Goal: Information Seeking & Learning: Learn about a topic

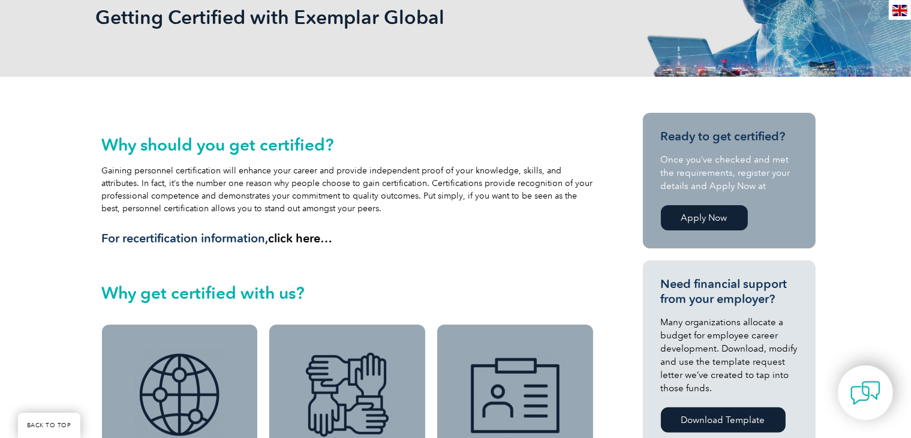
scroll to position [360, 0]
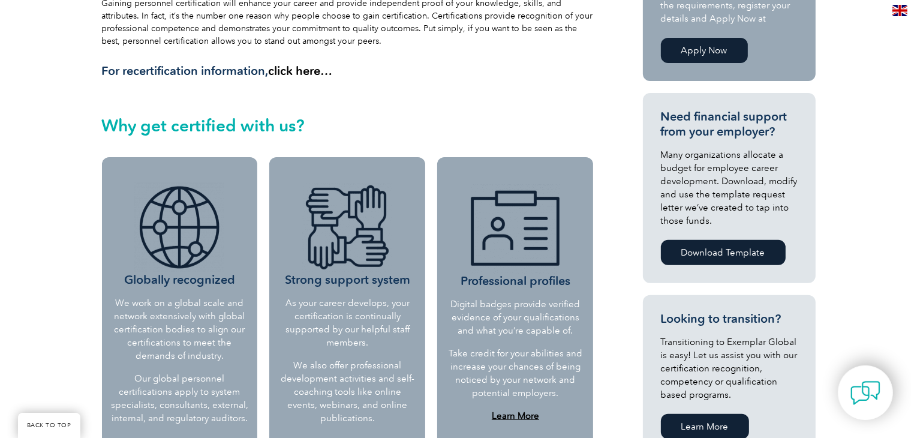
click at [297, 71] on link "click here…" at bounding box center [301, 71] width 64 height 14
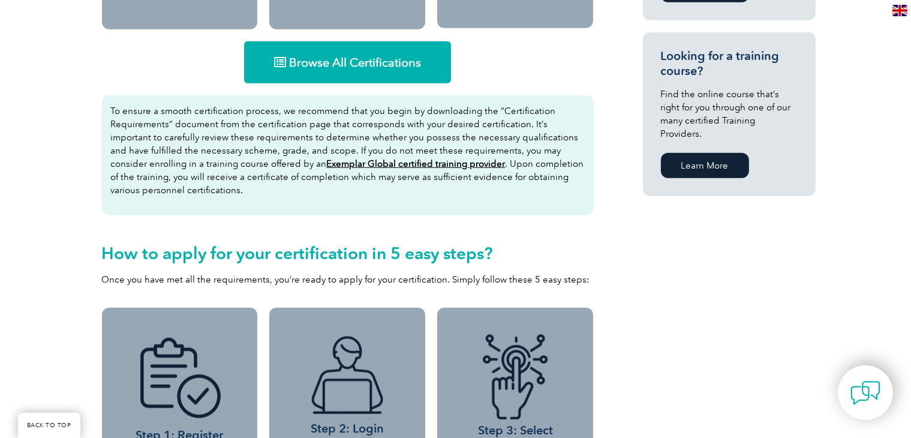
scroll to position [779, 0]
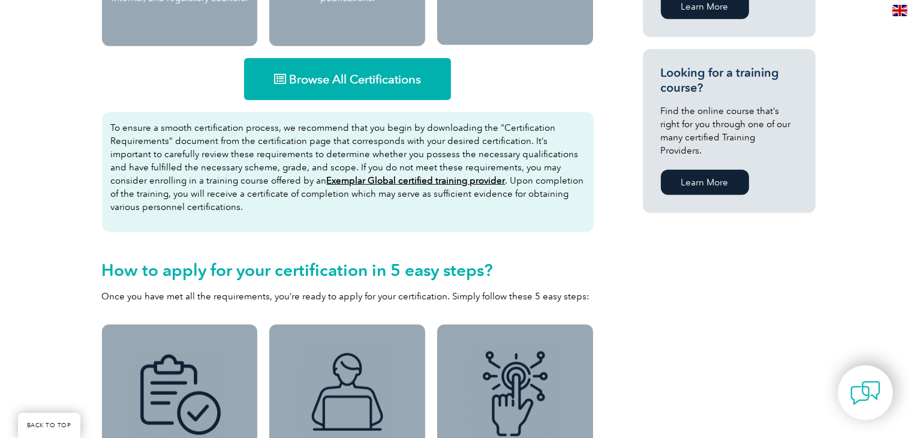
click at [360, 67] on link "Browse All Certifications" at bounding box center [347, 79] width 207 height 42
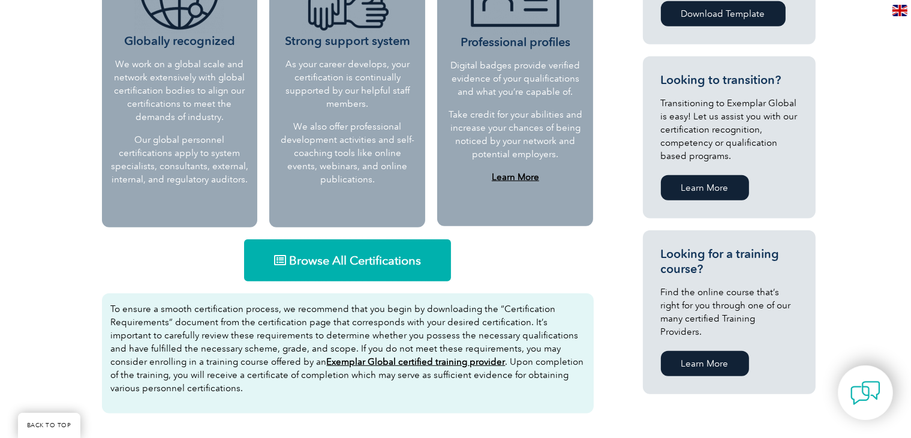
scroll to position [600, 0]
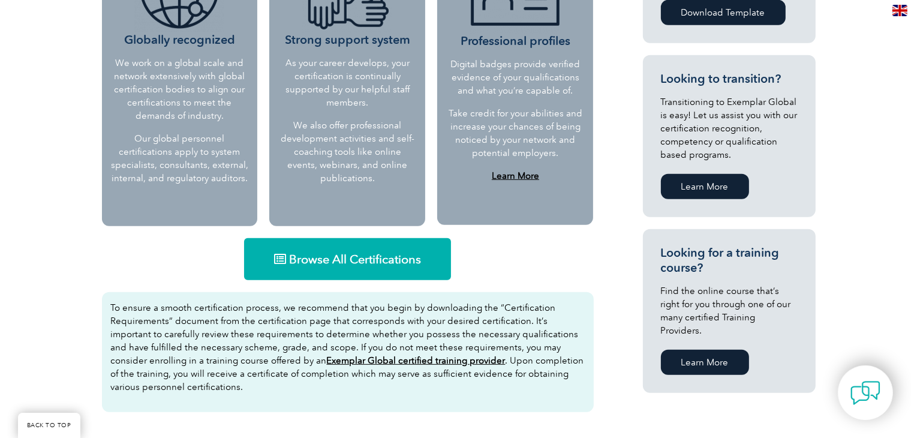
click at [344, 267] on link "Browse All Certifications" at bounding box center [347, 259] width 207 height 42
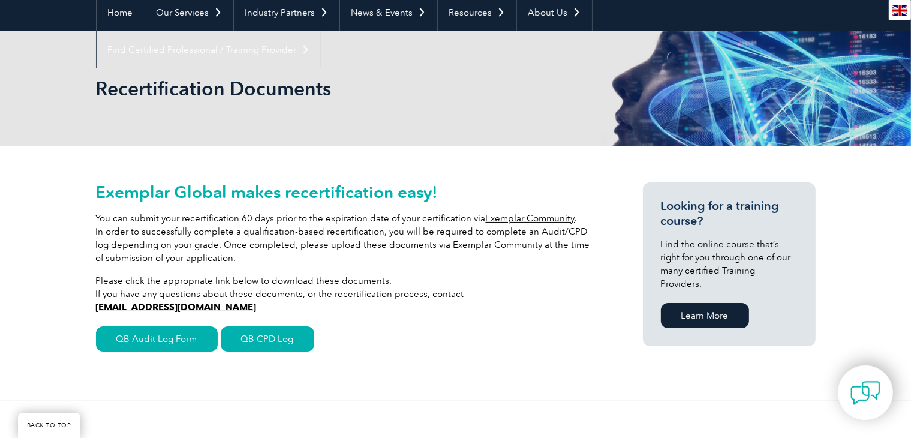
scroll to position [120, 0]
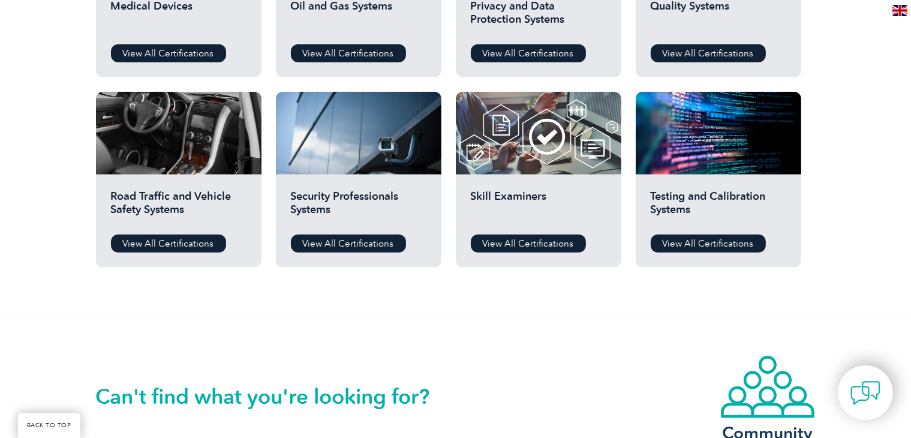
scroll to position [1139, 0]
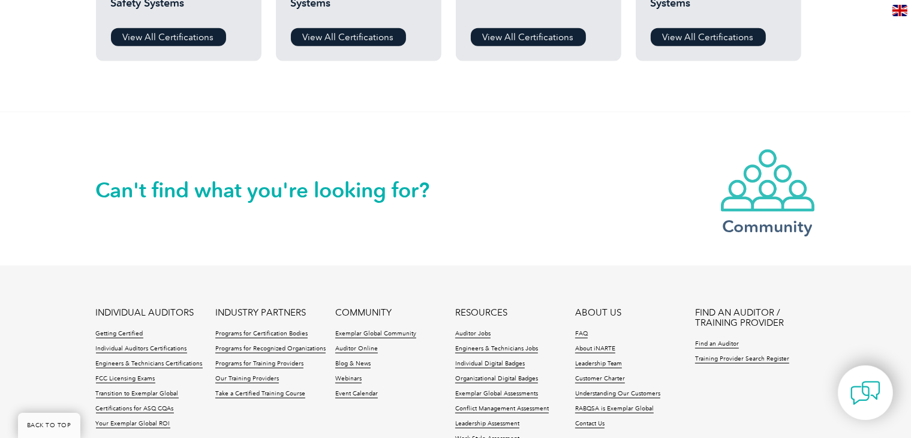
click at [736, 207] on img at bounding box center [768, 180] width 96 height 65
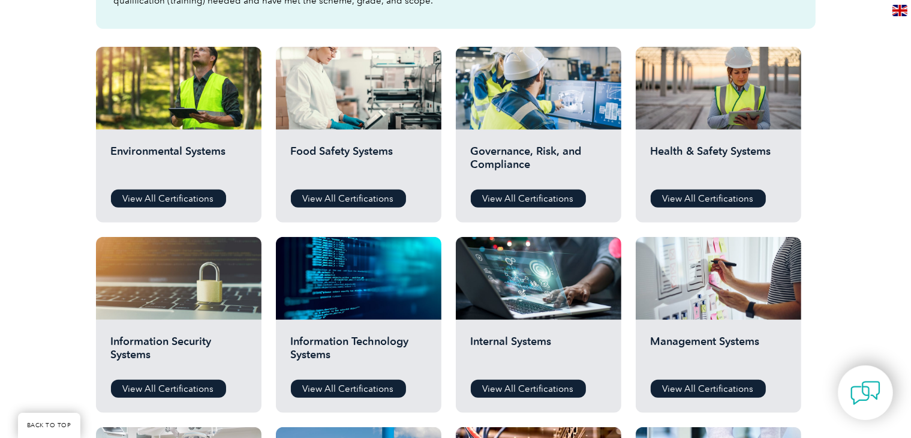
scroll to position [480, 0]
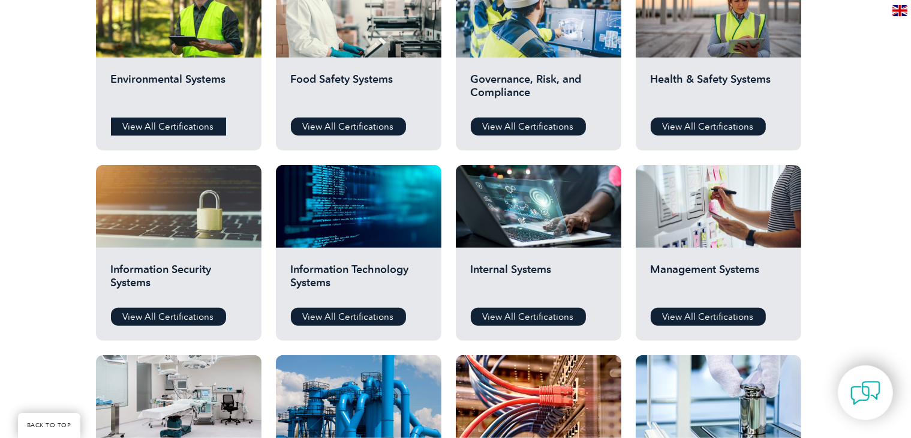
click at [190, 127] on link "View All Certifications" at bounding box center [168, 127] width 115 height 18
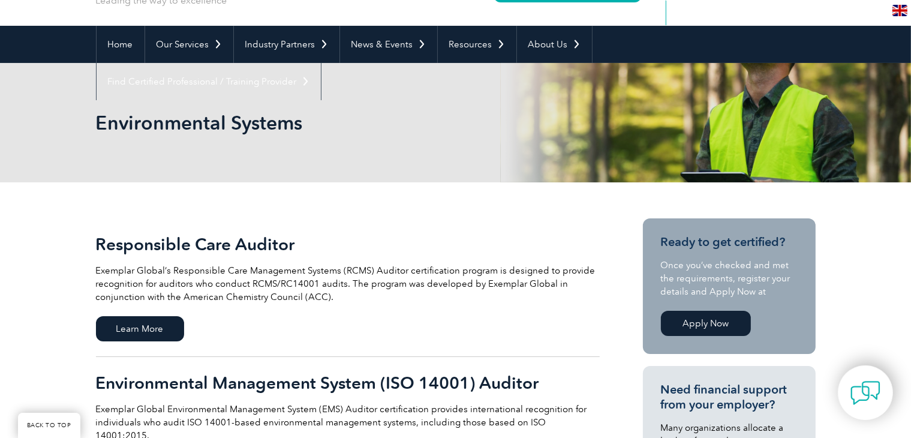
scroll to position [60, 0]
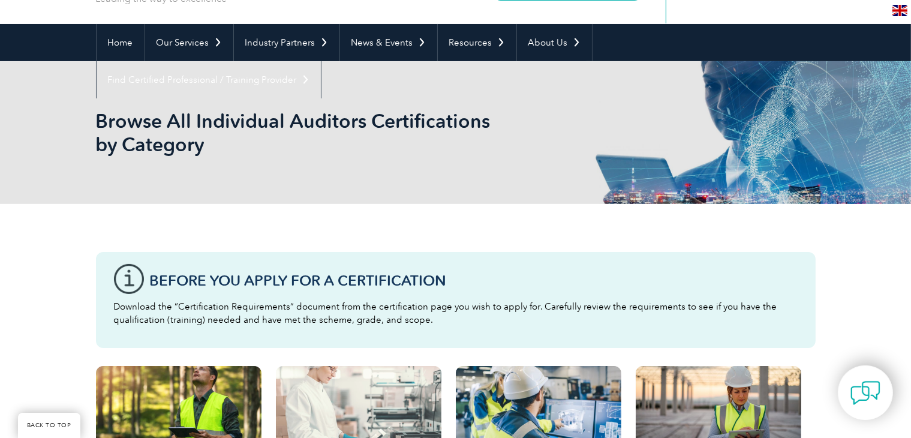
scroll to position [240, 0]
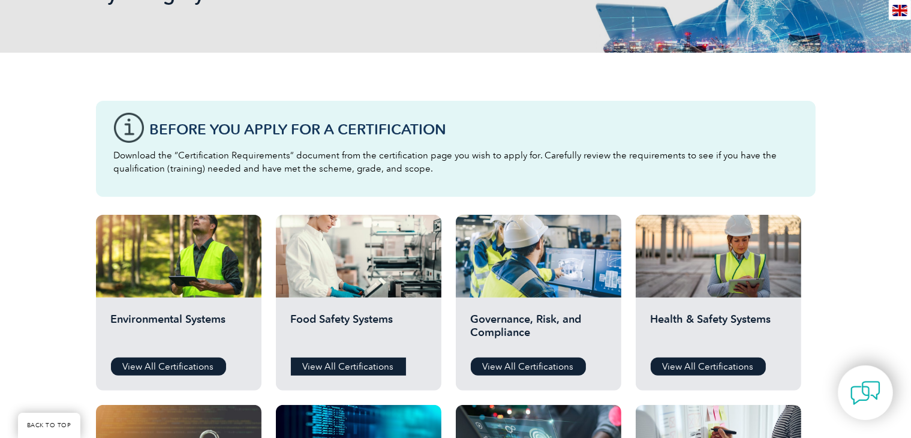
click at [372, 362] on link "View All Certifications" at bounding box center [348, 366] width 115 height 18
click at [492, 366] on link "View All Certifications" at bounding box center [528, 366] width 115 height 18
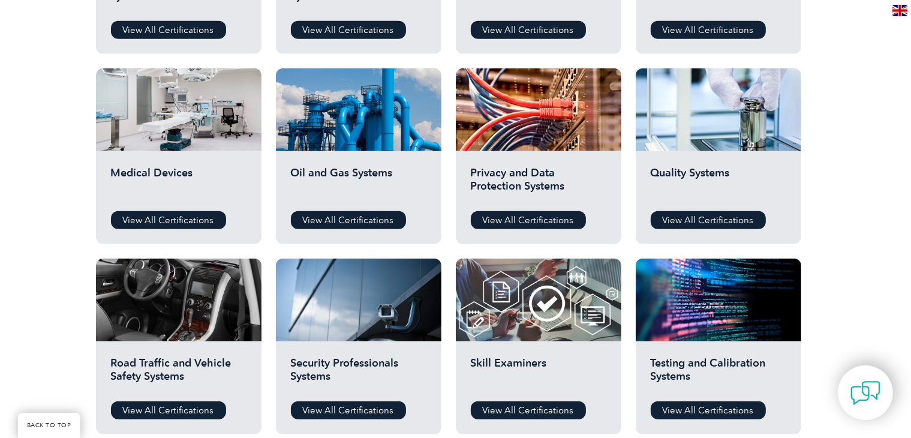
scroll to position [839, 0]
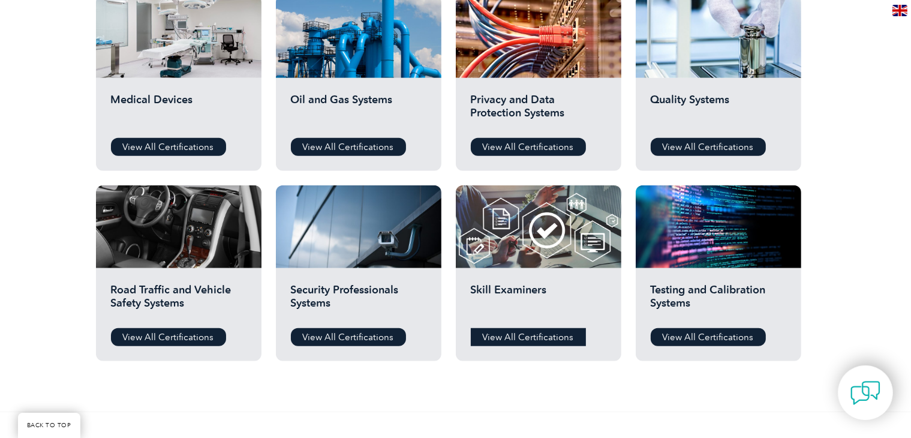
click at [550, 344] on link "View All Certifications" at bounding box center [528, 337] width 115 height 18
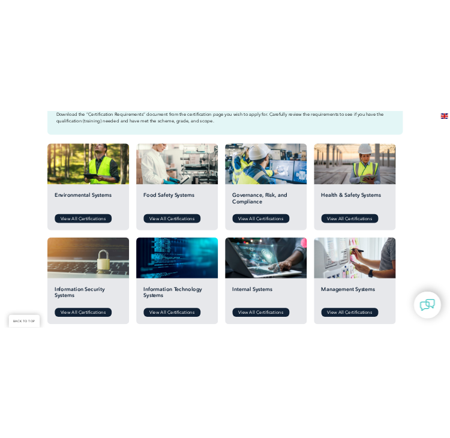
scroll to position [360, 0]
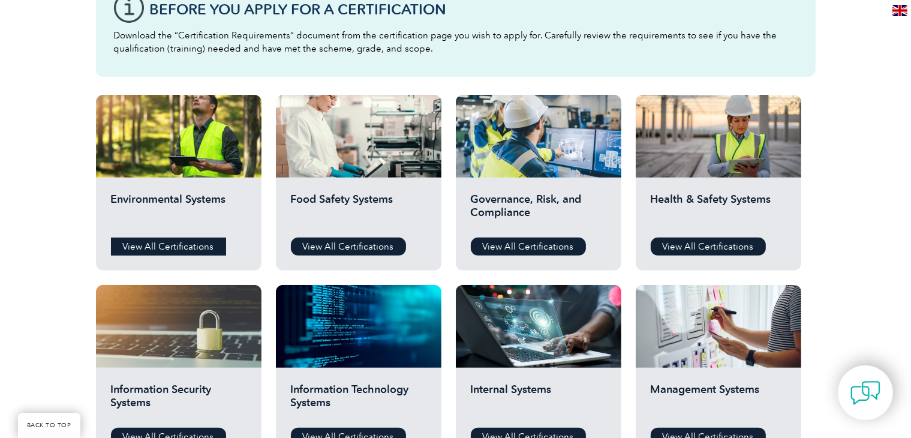
click at [156, 240] on link "View All Certifications" at bounding box center [168, 246] width 115 height 18
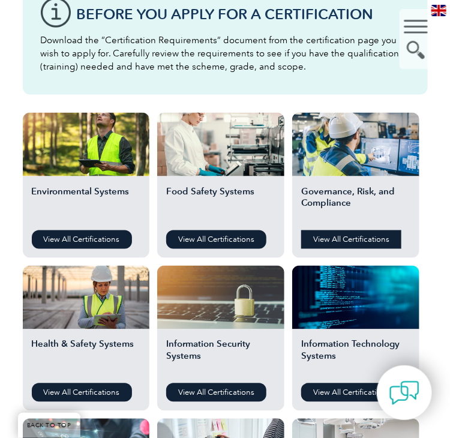
click at [336, 242] on link "View All Certifications" at bounding box center [351, 239] width 100 height 19
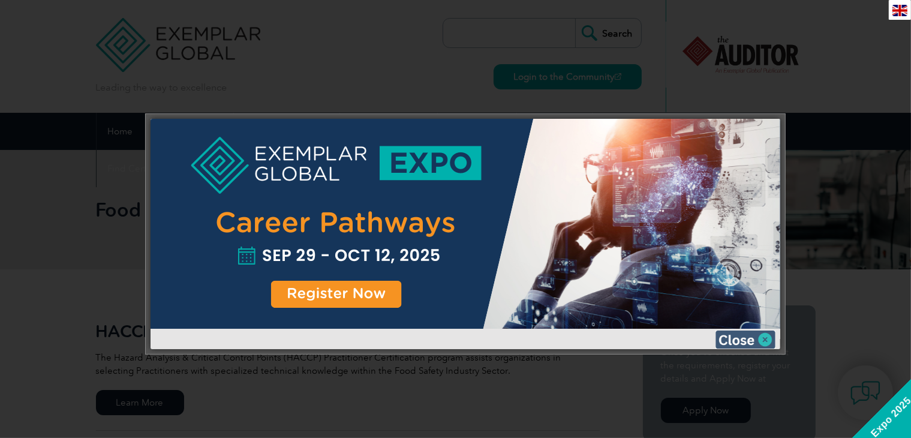
click at [742, 334] on img at bounding box center [745, 339] width 60 height 18
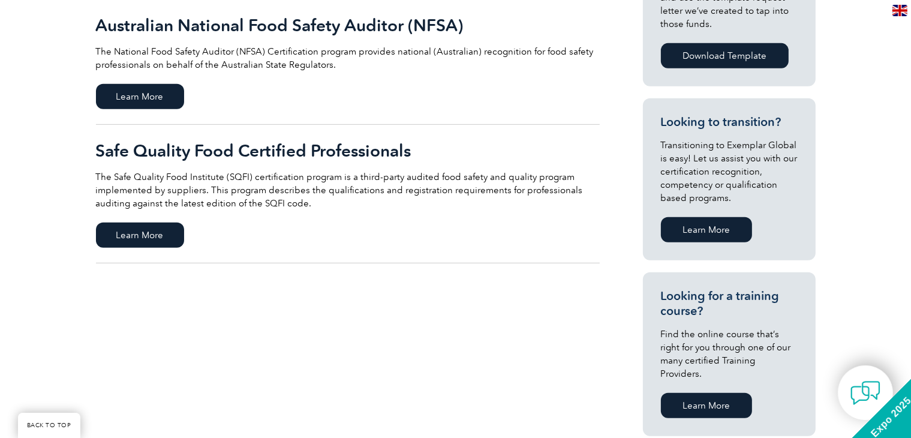
scroll to position [600, 0]
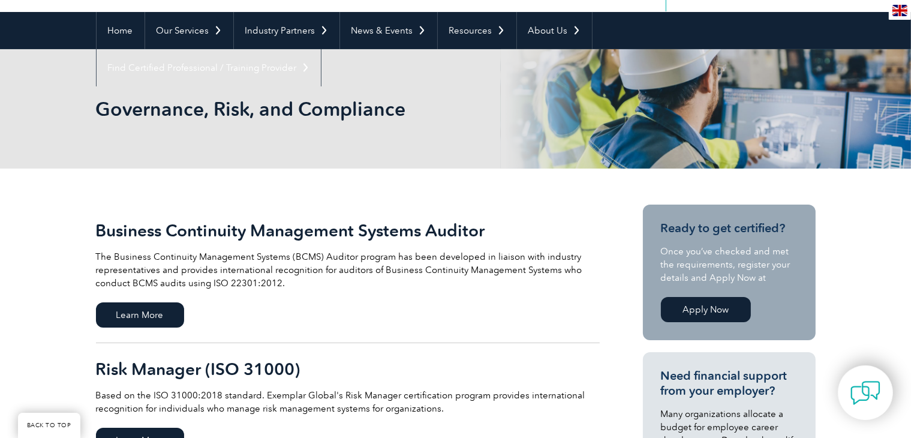
scroll to position [240, 0]
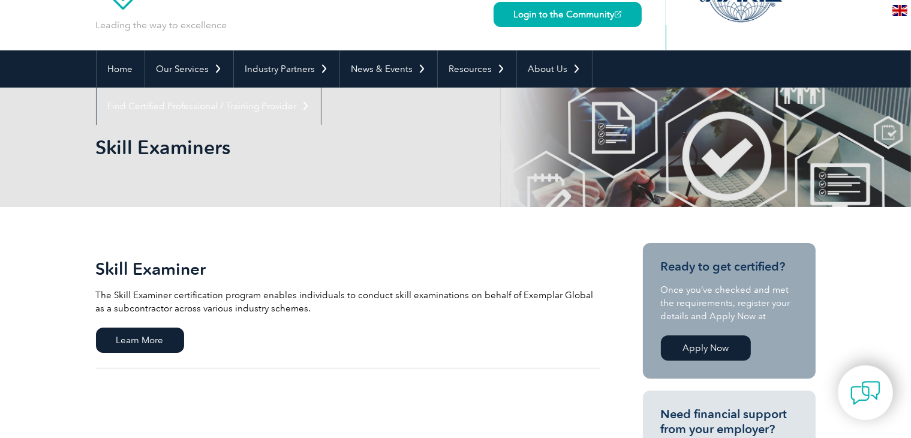
scroll to position [120, 0]
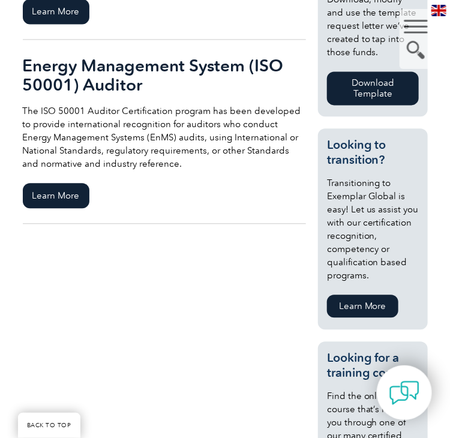
scroll to position [600, 0]
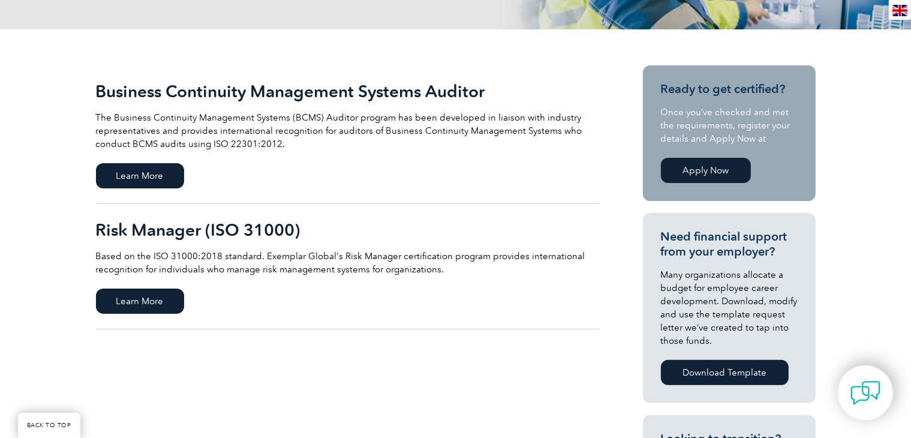
scroll to position [240, 0]
click at [142, 303] on span "Learn More" at bounding box center [140, 300] width 88 height 25
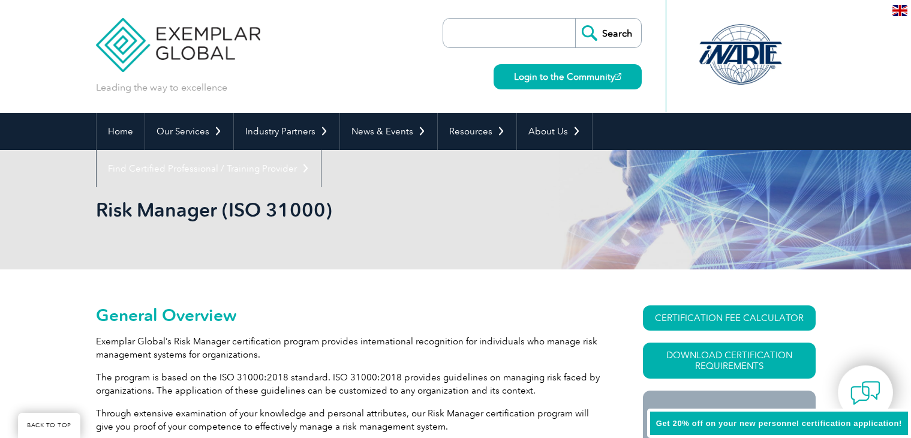
scroll to position [180, 0]
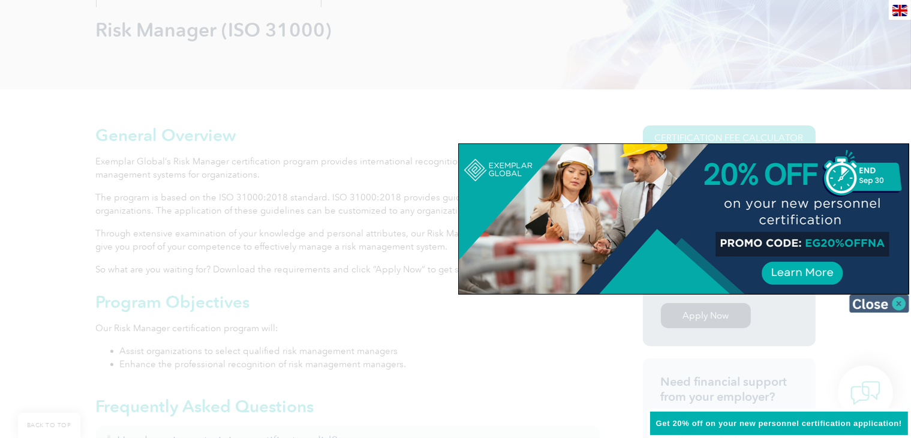
click at [856, 294] on img at bounding box center [879, 303] width 60 height 18
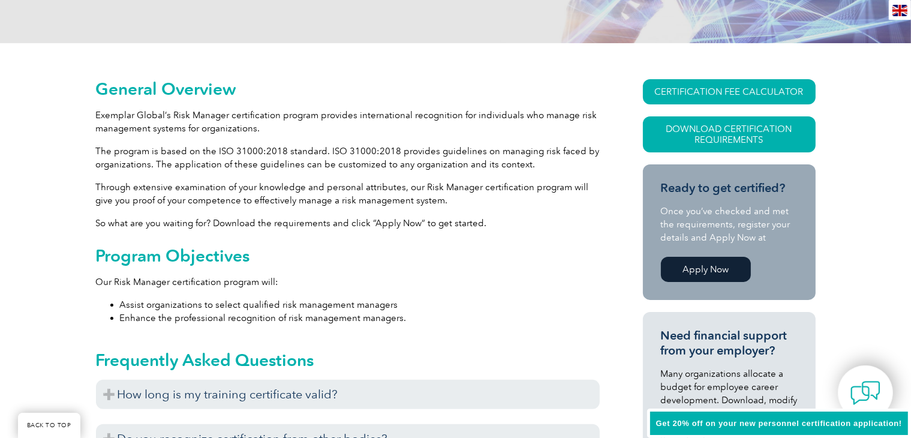
scroll to position [420, 0]
